Goal: Task Accomplishment & Management: Complete application form

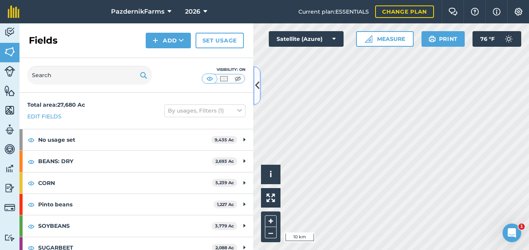
click at [258, 91] on icon at bounding box center [257, 86] width 4 height 14
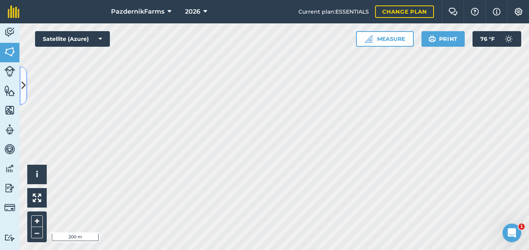
click at [27, 84] on button at bounding box center [23, 85] width 8 height 39
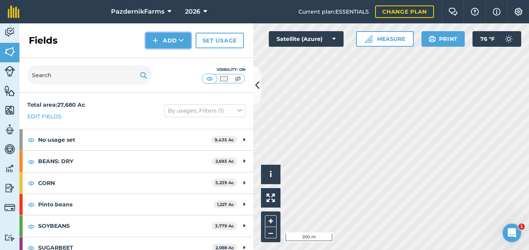
click at [182, 41] on icon at bounding box center [181, 41] width 5 height 8
click at [176, 55] on link "Draw" at bounding box center [168, 57] width 43 height 17
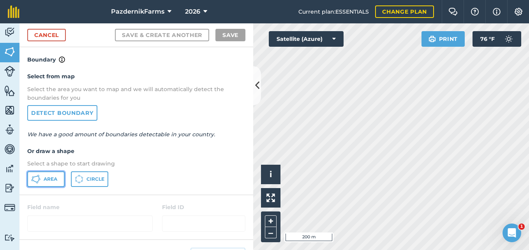
click at [48, 178] on span "Area" at bounding box center [51, 179] width 14 height 6
click at [255, 93] on button at bounding box center [257, 85] width 8 height 39
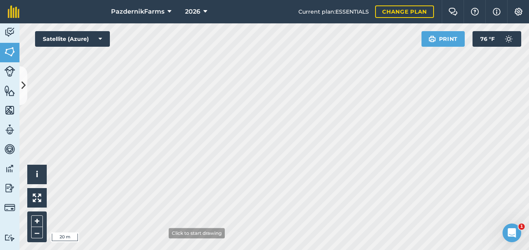
click at [164, 250] on html "PazdernikFarms 2026 Current plan : ESSENTIALS Change plan Farm Chat Help Info S…" at bounding box center [264, 125] width 529 height 250
click at [23, 93] on button at bounding box center [23, 85] width 8 height 39
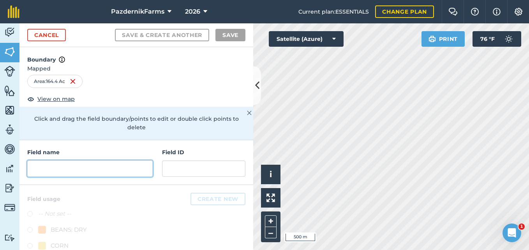
click at [68, 168] on input "text" at bounding box center [89, 169] width 125 height 16
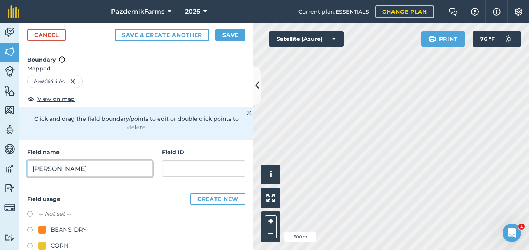
type input "[PERSON_NAME]"
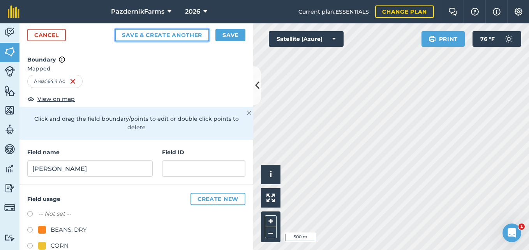
click at [141, 34] on button "Save & Create Another" at bounding box center [162, 35] width 94 height 12
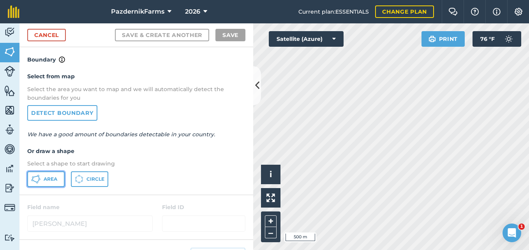
click at [36, 179] on icon at bounding box center [35, 179] width 9 height 9
click at [259, 86] on icon at bounding box center [257, 86] width 4 height 14
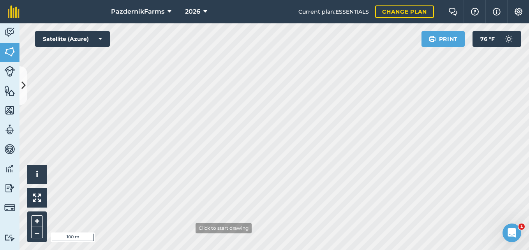
click at [179, 250] on html "PazdernikFarms 2026 Current plan : ESSENTIALS Change plan Farm Chat Help Info S…" at bounding box center [264, 125] width 529 height 250
click at [268, 12] on div "PazdernikFarms 2026 Current plan : ESSENTIALS Change plan Farm Chat Help Info S…" at bounding box center [264, 125] width 529 height 250
click at [237, 2] on div "PazdernikFarms 2026 Current plan : ESSENTIALS Change plan Farm Chat Help Info S…" at bounding box center [264, 125] width 529 height 250
click at [233, 0] on html "PazdernikFarms 2026 Current plan : ESSENTIALS Change plan Farm Chat Help Info S…" at bounding box center [264, 125] width 529 height 250
click at [22, 88] on icon at bounding box center [23, 86] width 4 height 14
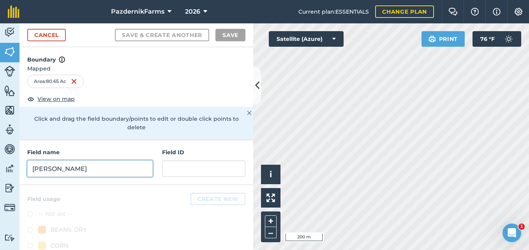
click at [83, 169] on input "[PERSON_NAME]" at bounding box center [89, 169] width 125 height 16
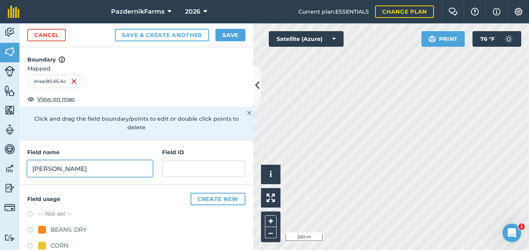
type input "[PERSON_NAME]"
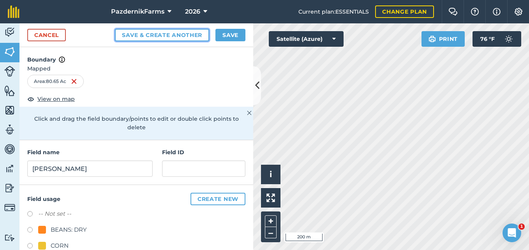
click at [139, 35] on button "Save & Create Another" at bounding box center [162, 35] width 94 height 12
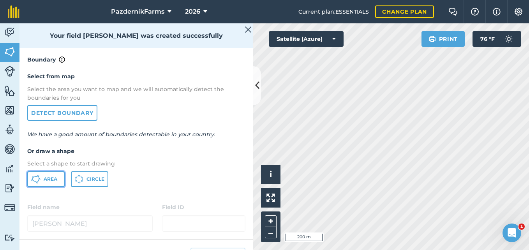
click at [39, 183] on icon at bounding box center [35, 179] width 9 height 9
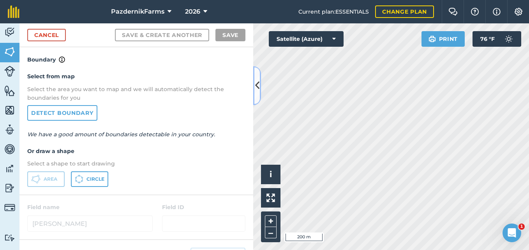
click at [259, 86] on icon at bounding box center [257, 86] width 4 height 14
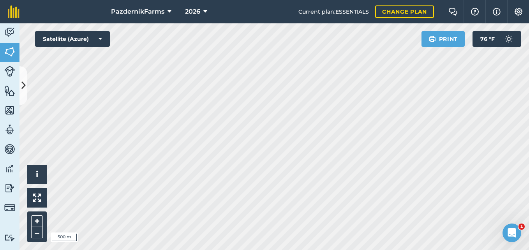
click at [409, 20] on div "PazdernikFarms 2026 Current plan : ESSENTIALS Change plan Farm Chat Help Info S…" at bounding box center [264, 125] width 529 height 250
click at [249, 6] on div "PazdernikFarms 2026 Current plan : ESSENTIALS Change plan Farm Chat Help Info S…" at bounding box center [264, 125] width 529 height 250
click at [272, 7] on div "PazdernikFarms 2026 Current plan : ESSENTIALS Change plan Farm Chat Help Info S…" at bounding box center [264, 125] width 529 height 250
click at [288, 18] on div "PazdernikFarms 2026 Current plan : ESSENTIALS Change plan Farm Chat Help Info S…" at bounding box center [264, 125] width 529 height 250
click at [12, 166] on div "Activity Fields Livestock Features Maps Team Vehicles Data Reporting Billing Tu…" at bounding box center [264, 136] width 529 height 227
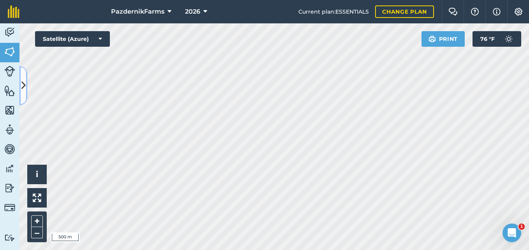
click at [25, 93] on button at bounding box center [23, 85] width 8 height 39
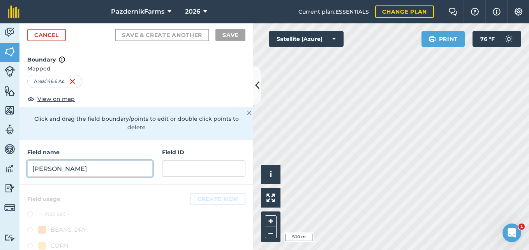
click at [98, 174] on input "[PERSON_NAME]" at bounding box center [89, 169] width 125 height 16
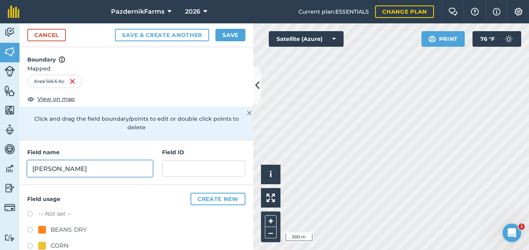
type input "[PERSON_NAME]"
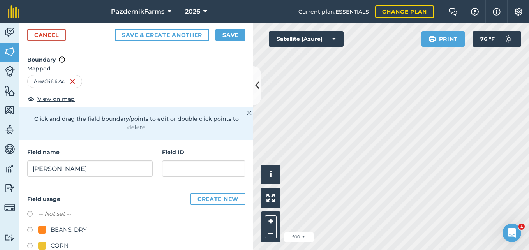
click at [194, 28] on div "Cancel Save & Create Another Save" at bounding box center [136, 35] width 234 height 24
click at [193, 32] on button "Save & Create Another" at bounding box center [162, 35] width 94 height 12
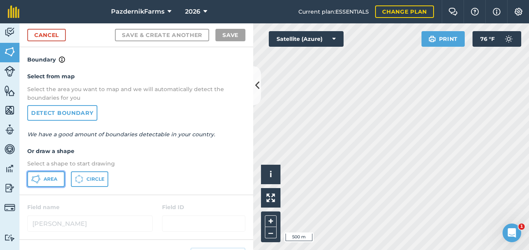
click at [44, 185] on button "Area" at bounding box center [45, 179] width 37 height 16
click at [256, 93] on button at bounding box center [257, 85] width 8 height 39
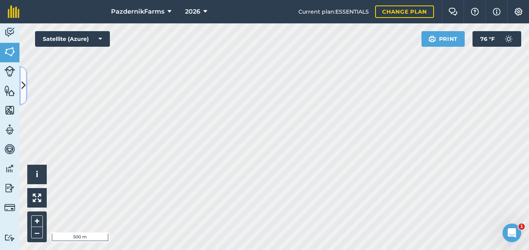
click at [24, 90] on icon at bounding box center [23, 86] width 4 height 14
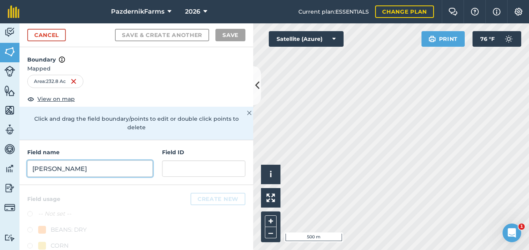
click at [73, 168] on input "[PERSON_NAME]" at bounding box center [89, 169] width 125 height 16
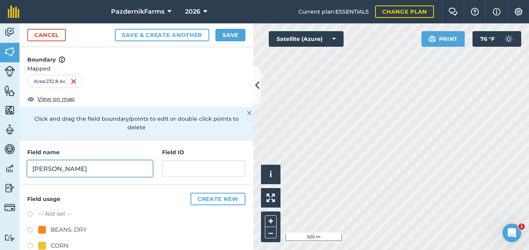
type input "[PERSON_NAME]"
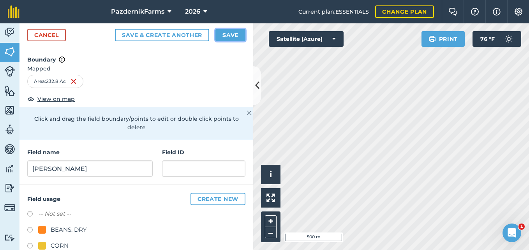
click at [223, 37] on button "Save" at bounding box center [230, 35] width 30 height 12
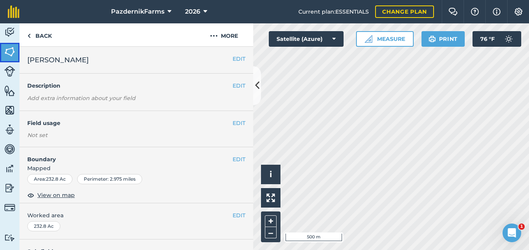
click at [9, 50] on img at bounding box center [9, 52] width 11 height 12
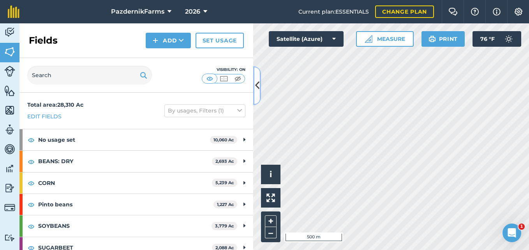
click at [259, 86] on button at bounding box center [257, 85] width 8 height 39
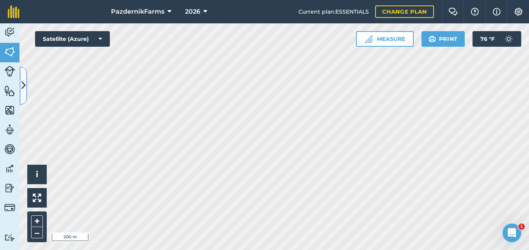
click at [25, 95] on button at bounding box center [23, 85] width 8 height 39
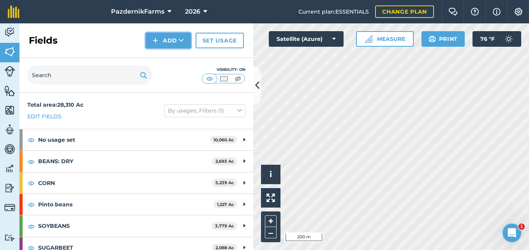
click at [186, 41] on button "Add" at bounding box center [168, 41] width 45 height 16
click at [171, 55] on link "Draw" at bounding box center [168, 57] width 43 height 17
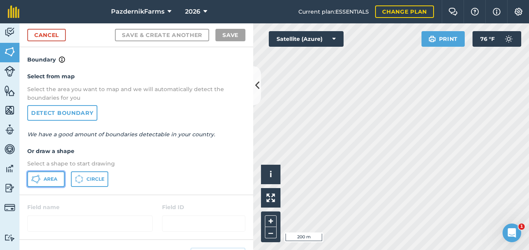
click at [34, 174] on button "Area" at bounding box center [45, 179] width 37 height 16
click at [256, 90] on icon at bounding box center [257, 86] width 4 height 14
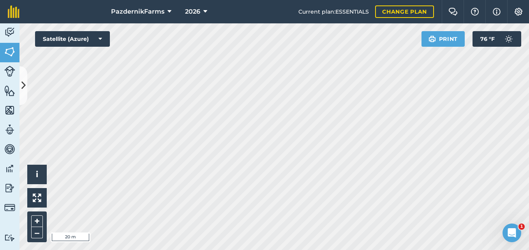
click at [2, 122] on div "Activity Fields Livestock Features Maps Team Vehicles Data Reporting Billing Tu…" at bounding box center [264, 136] width 529 height 227
click at [0, 104] on html "PazdernikFarms 2026 Current plan : ESSENTIALS Change plan Farm Chat Help Info S…" at bounding box center [264, 125] width 529 height 250
click at [0, 127] on html "PazdernikFarms 2026 Current plan : ESSENTIALS Change plan Farm Chat Help Info S…" at bounding box center [264, 125] width 529 height 250
click at [304, 0] on html "PazdernikFarms 2026 Current plan : ESSENTIALS Change plan Farm Chat Help Info S…" at bounding box center [264, 125] width 529 height 250
click at [266, 250] on html "PazdernikFarms 2026 Current plan : ESSENTIALS Change plan Farm Chat Help Info S…" at bounding box center [264, 125] width 529 height 250
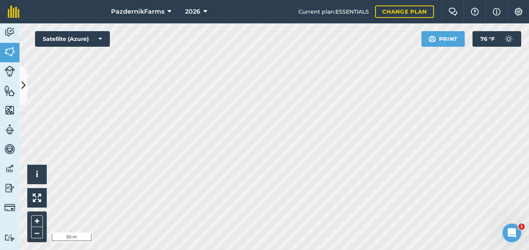
click at [235, 250] on html "PazdernikFarms 2026 Current plan : ESSENTIALS Change plan Farm Chat Help Info S…" at bounding box center [264, 125] width 529 height 250
click at [301, 250] on html "PazdernikFarms 2026 Current plan : ESSENTIALS Change plan Farm Chat Help Info S…" at bounding box center [264, 125] width 529 height 250
click at [278, 250] on html "PazdernikFarms 2026 Current plan : ESSENTIALS Change plan Farm Chat Help Info S…" at bounding box center [264, 125] width 529 height 250
click at [529, 169] on html "PazdernikFarms 2026 Current plan : ESSENTIALS Change plan Farm Chat Help Info S…" at bounding box center [264, 125] width 529 height 250
click at [234, 13] on div "PazdernikFarms 2026 Current plan : ESSENTIALS Change plan Farm Chat Help Info S…" at bounding box center [264, 125] width 529 height 250
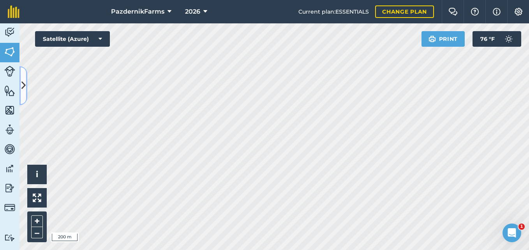
click at [25, 84] on icon at bounding box center [23, 86] width 4 height 14
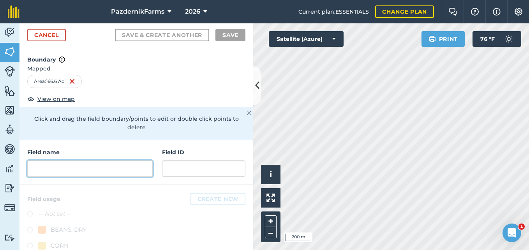
click at [95, 175] on input "text" at bounding box center [89, 169] width 125 height 16
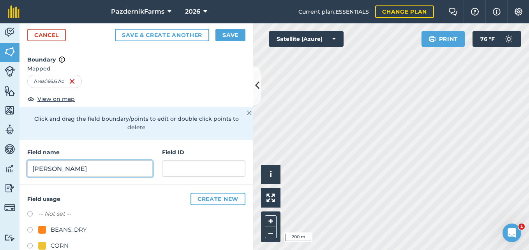
type input "[PERSON_NAME]"
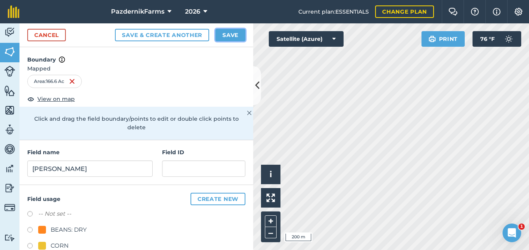
click at [225, 35] on button "Save" at bounding box center [230, 35] width 30 height 12
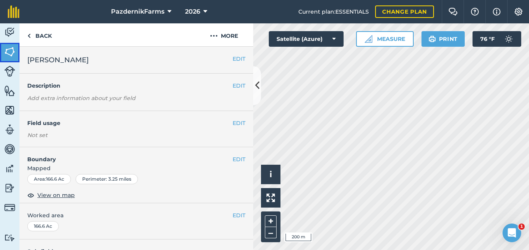
click at [12, 57] on img at bounding box center [9, 52] width 11 height 12
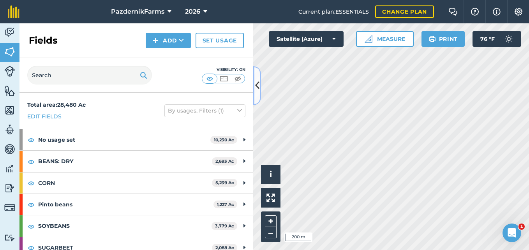
click at [254, 93] on button at bounding box center [257, 85] width 8 height 39
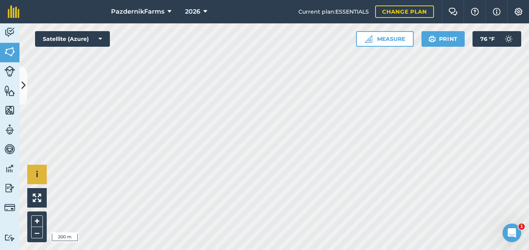
click at [31, 173] on div "Click to start drawing i © 2025 TomTom, Microsoft 200 m + –" at bounding box center [274, 136] width 510 height 227
click at [25, 98] on button at bounding box center [23, 85] width 8 height 39
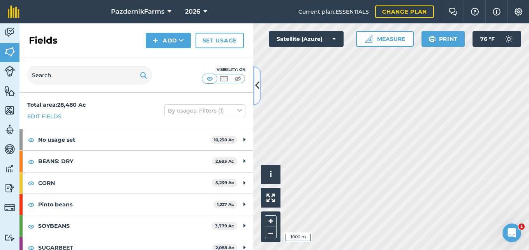
click at [256, 89] on icon at bounding box center [257, 86] width 4 height 14
